Goal: Understand process/instructions: Learn how to perform a task or action

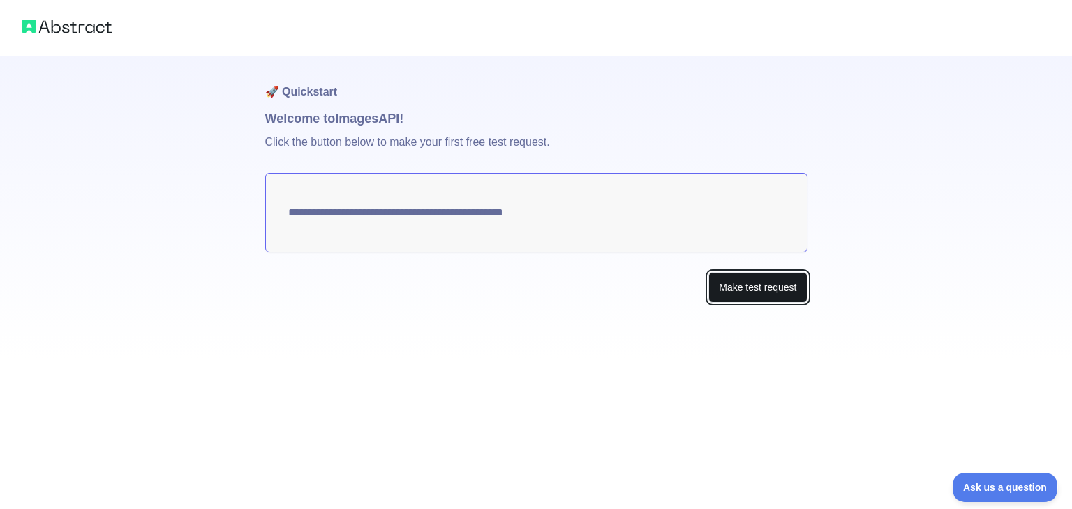
click at [735, 290] on button "Make test request" at bounding box center [757, 287] width 98 height 31
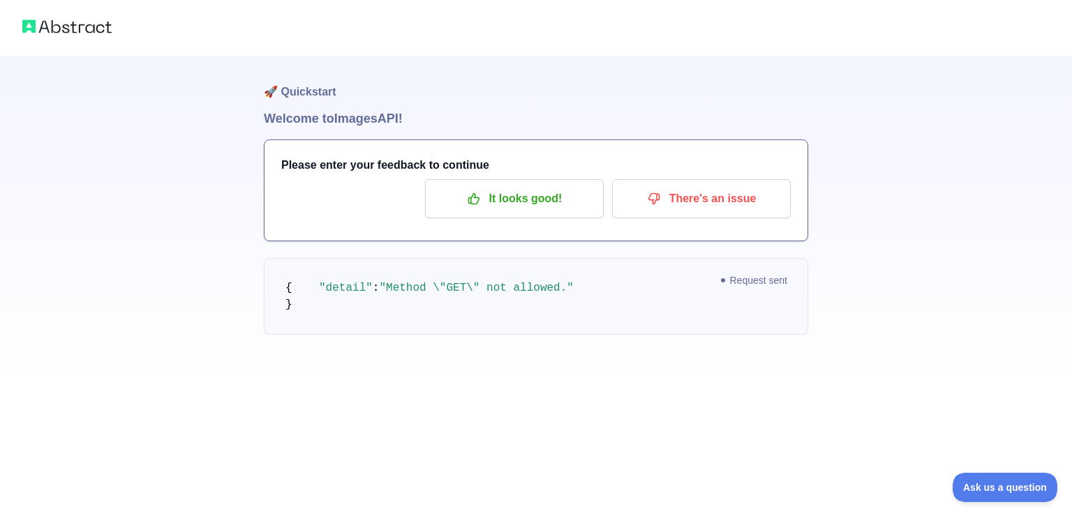
click at [423, 216] on div "It looks good! There's an issue" at bounding box center [535, 198] width 509 height 39
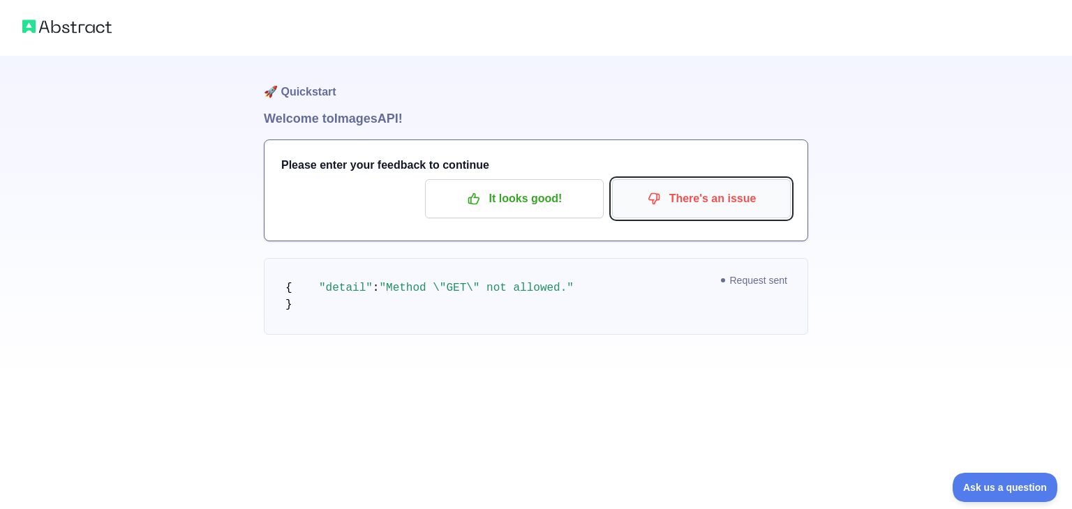
click at [641, 202] on p "There's an issue" at bounding box center [701, 199] width 158 height 24
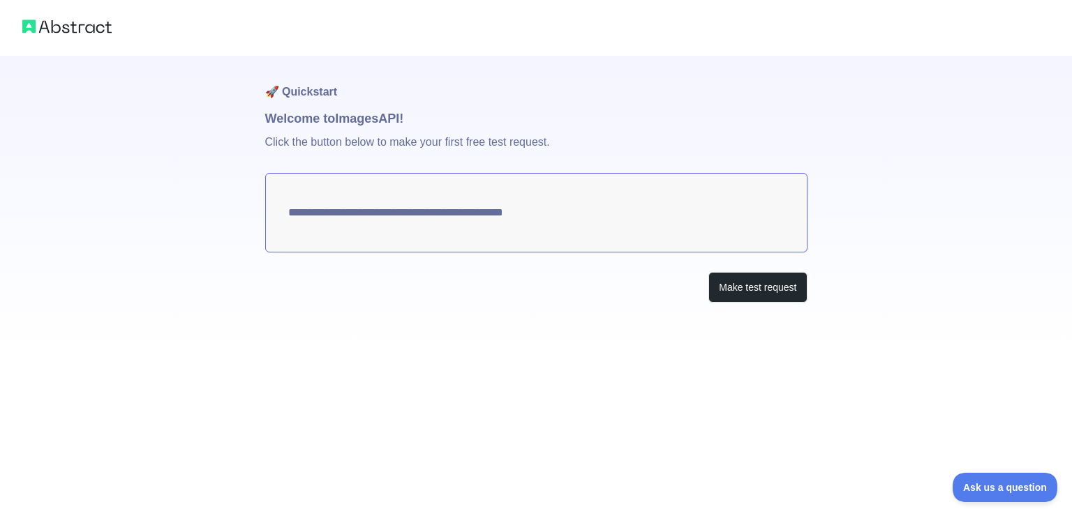
click at [389, 210] on textarea "**********" at bounding box center [536, 213] width 542 height 80
click at [726, 294] on button "Make test request" at bounding box center [757, 287] width 98 height 31
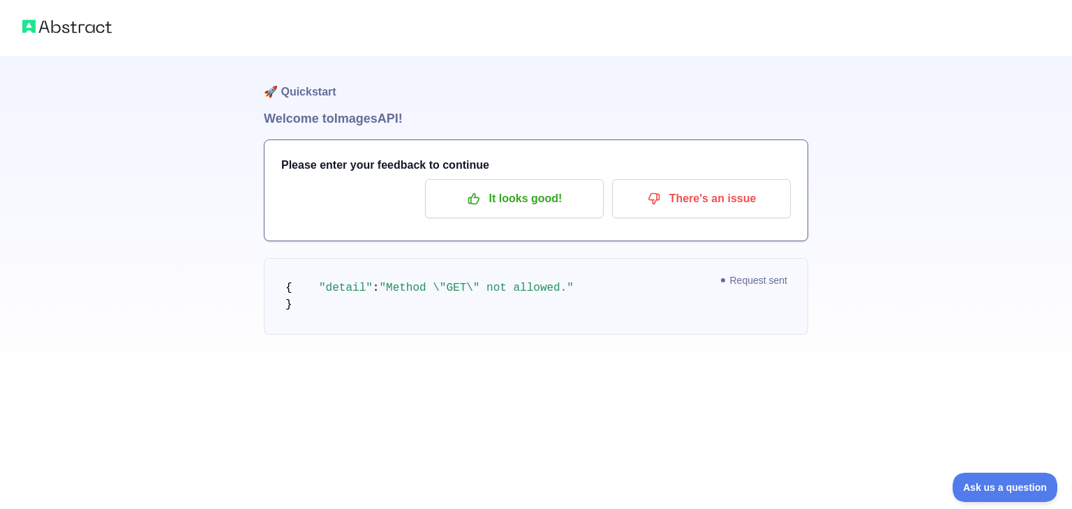
click at [99, 29] on img at bounding box center [66, 27] width 89 height 20
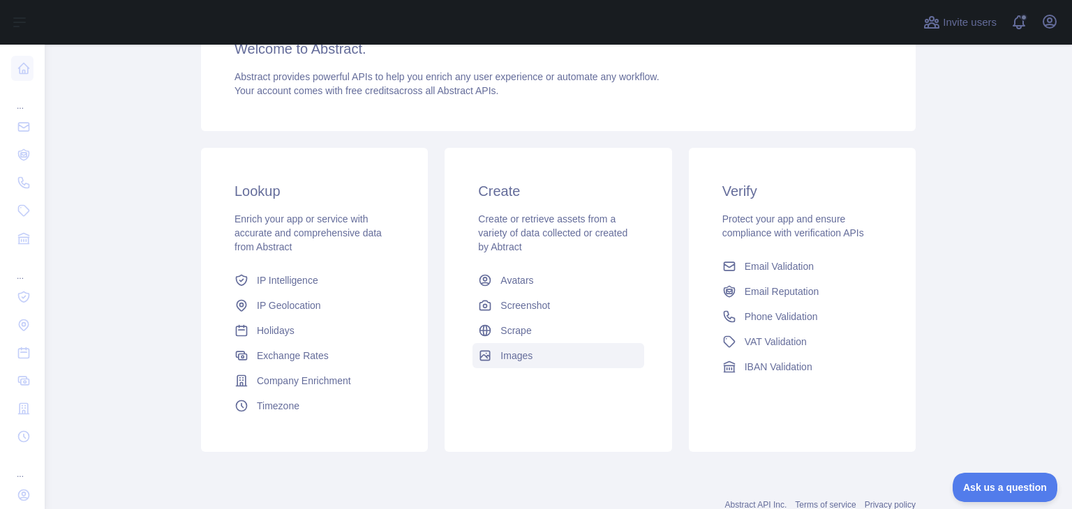
scroll to position [186, 0]
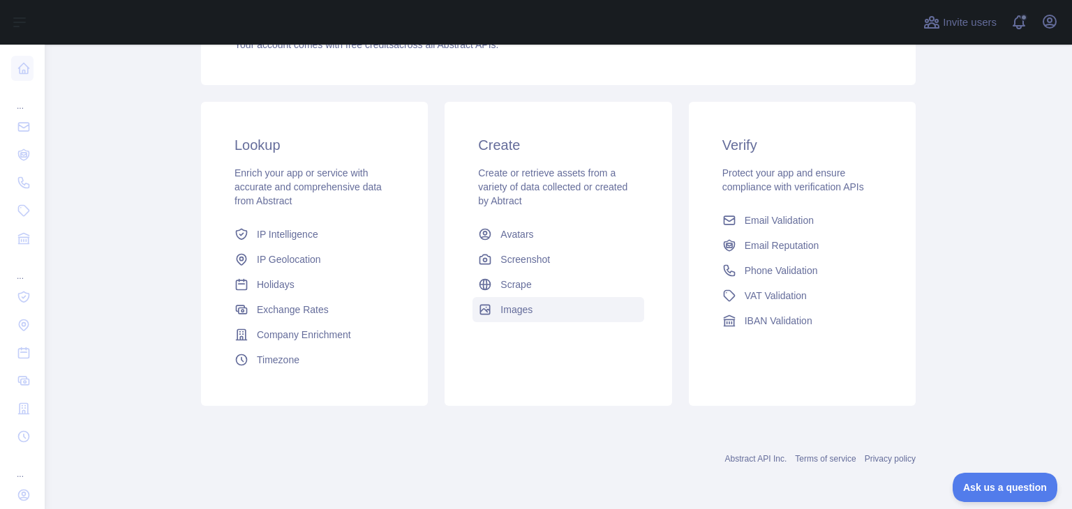
click at [506, 314] on span "Images" at bounding box center [516, 310] width 32 height 14
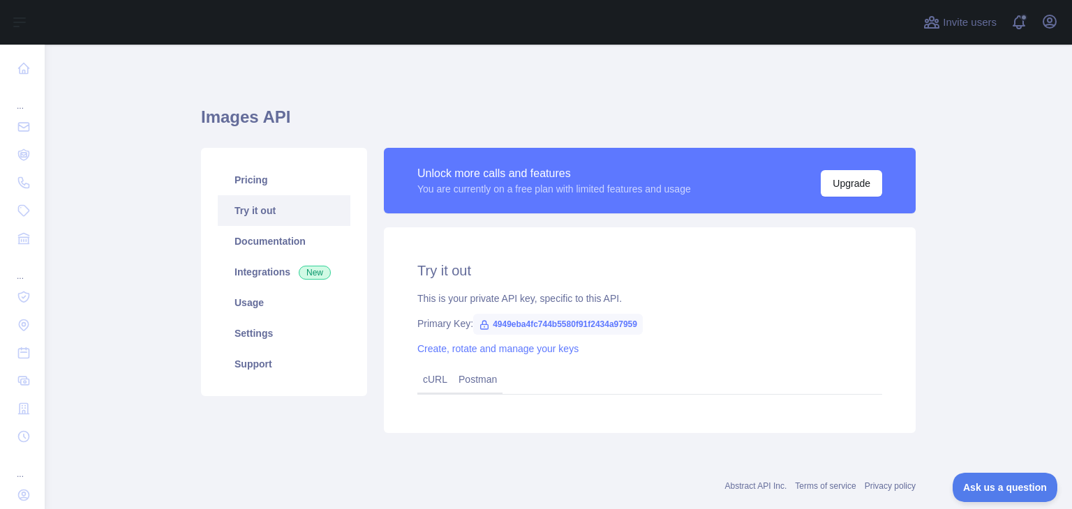
click at [494, 323] on span "4949eba4fc744b5580f91f2434a97959" at bounding box center [558, 324] width 170 height 21
copy span "4949eba4fc744b5580f91f2434a97959"
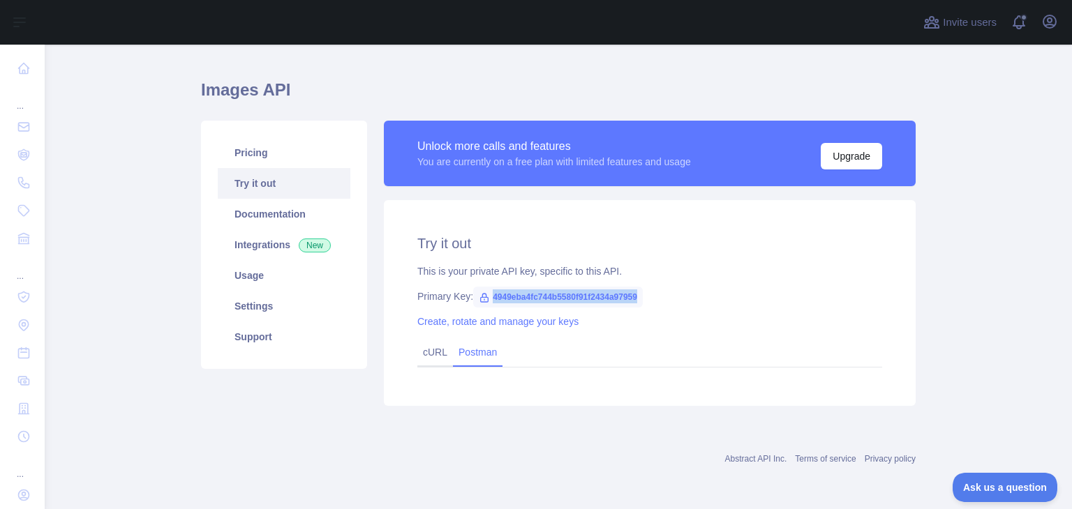
click at [455, 351] on link "Postman" at bounding box center [478, 352] width 50 height 22
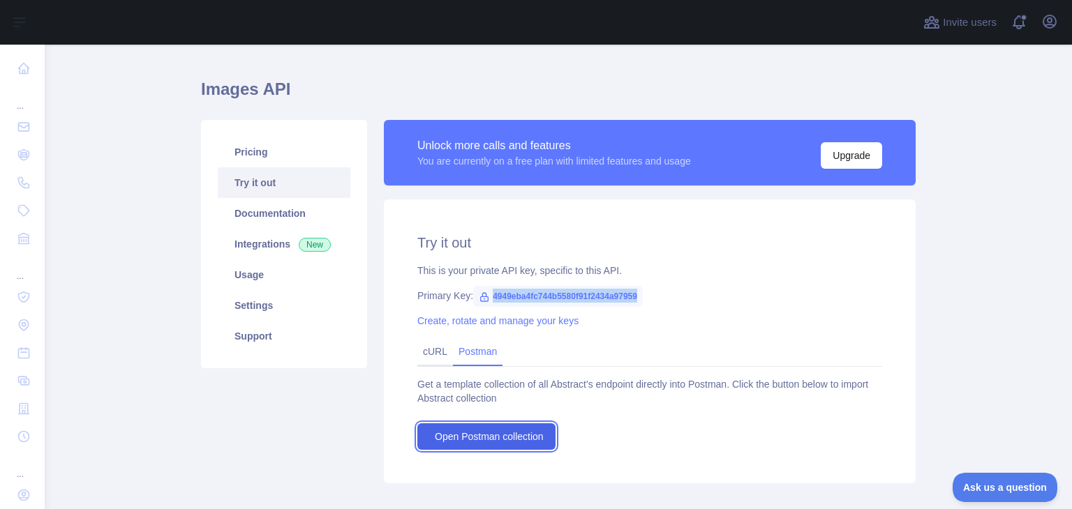
click at [472, 434] on span "Open Postman collection" at bounding box center [489, 437] width 109 height 14
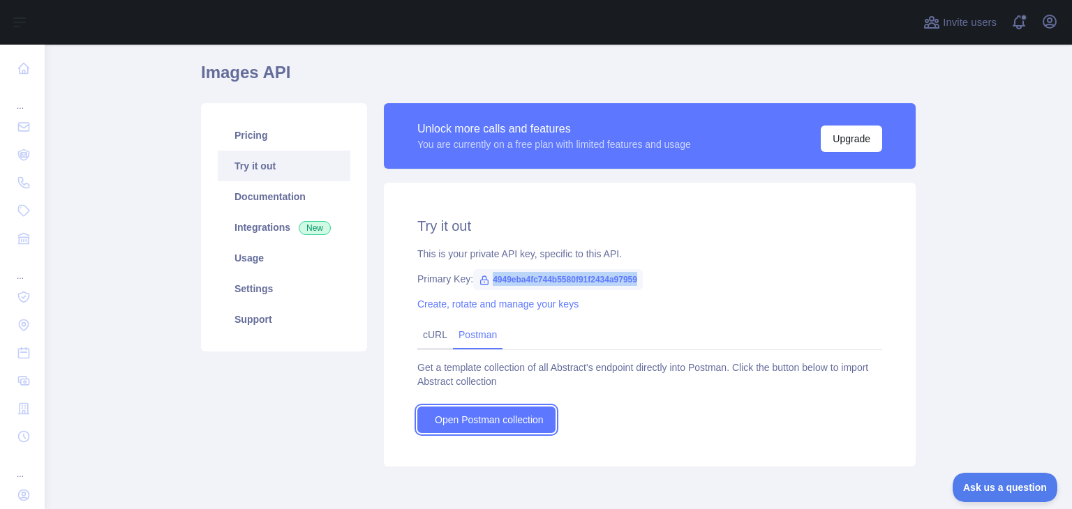
scroll to position [46, 0]
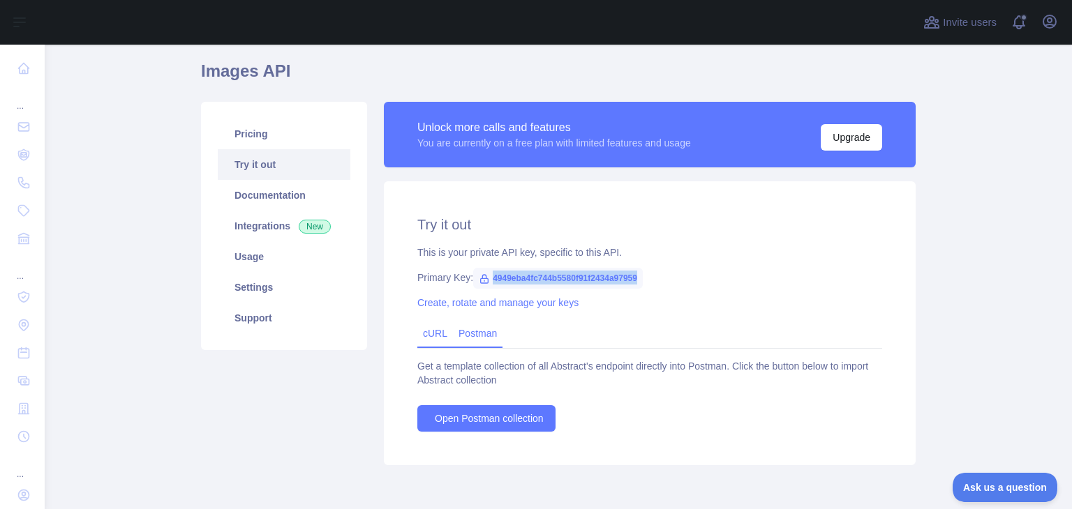
click at [427, 328] on link "cURL" at bounding box center [435, 333] width 24 height 11
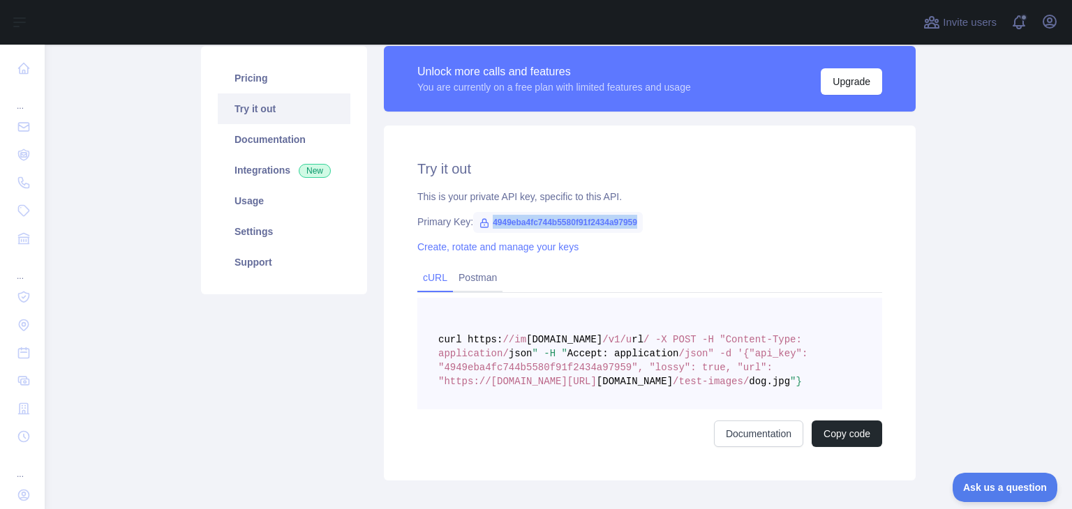
scroll to position [103, 0]
drag, startPoint x: 717, startPoint y: 336, endPoint x: 600, endPoint y: 341, distance: 117.3
click at [600, 341] on span "curl https: //im ages.abstractapi.com /v1/u rl / -X POST -H "Content-Type: appl…" at bounding box center [625, 359] width 375 height 53
copy span "im ages.abstractapi.com"
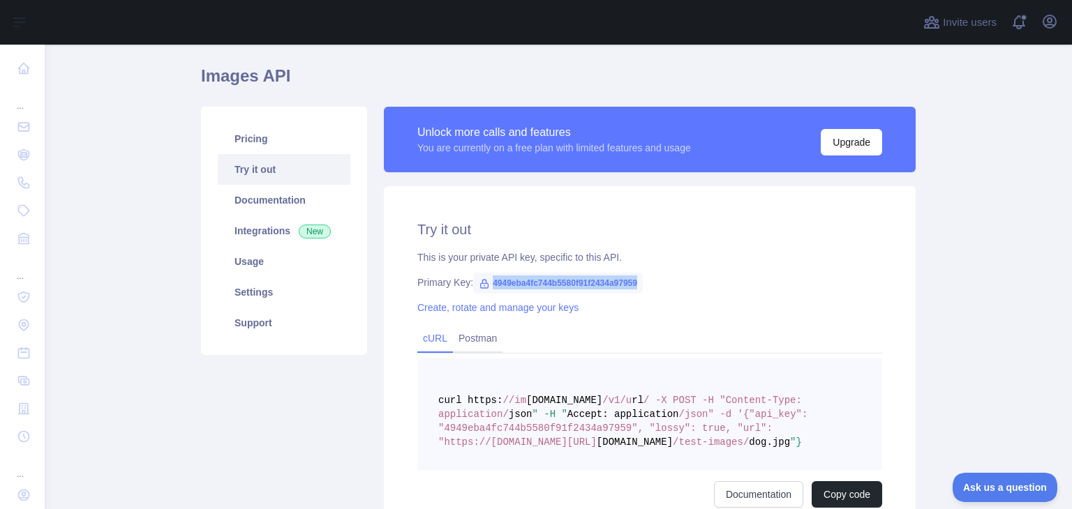
scroll to position [22, 0]
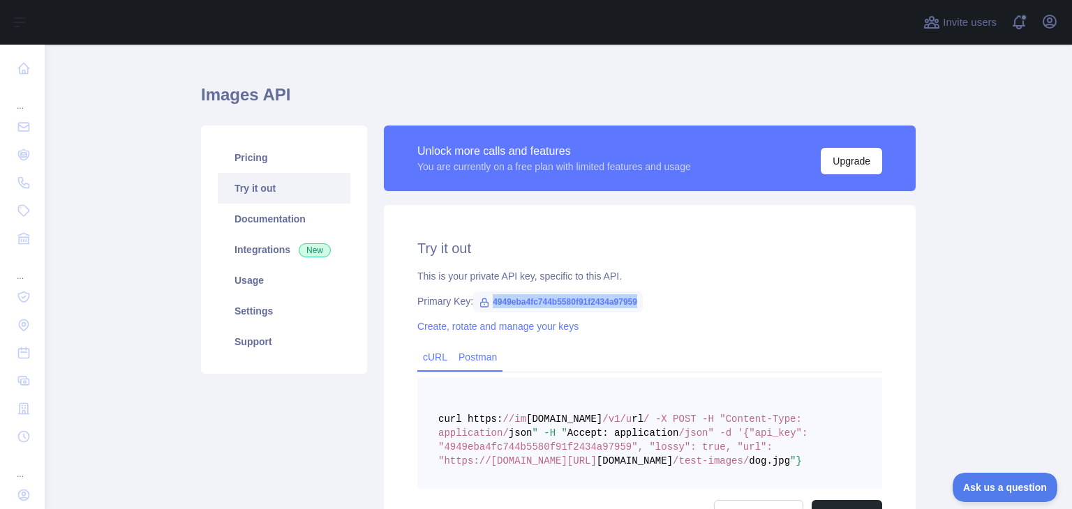
click at [470, 363] on link "Postman" at bounding box center [478, 357] width 50 height 22
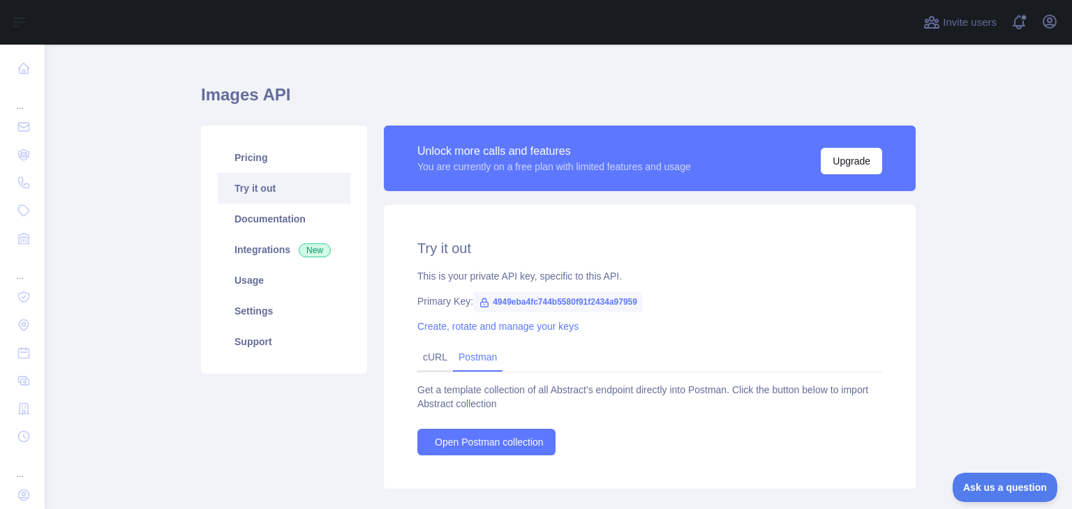
click at [543, 407] on div "Get a template collection of all Abstract's endpoint directly into Postman. Cli…" at bounding box center [649, 397] width 465 height 28
click at [433, 362] on link "cURL" at bounding box center [435, 357] width 24 height 11
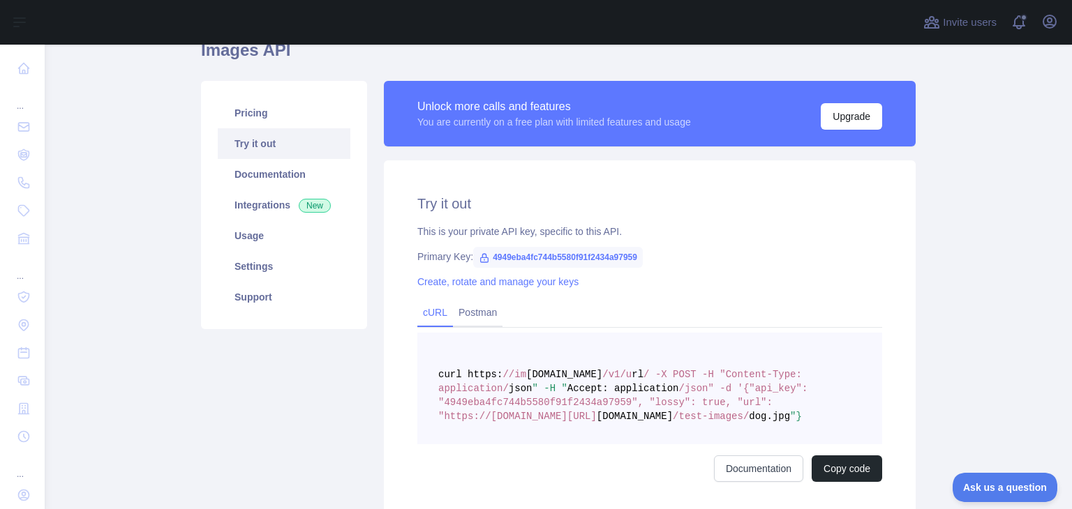
scroll to position [68, 0]
